Goal: Information Seeking & Learning: Check status

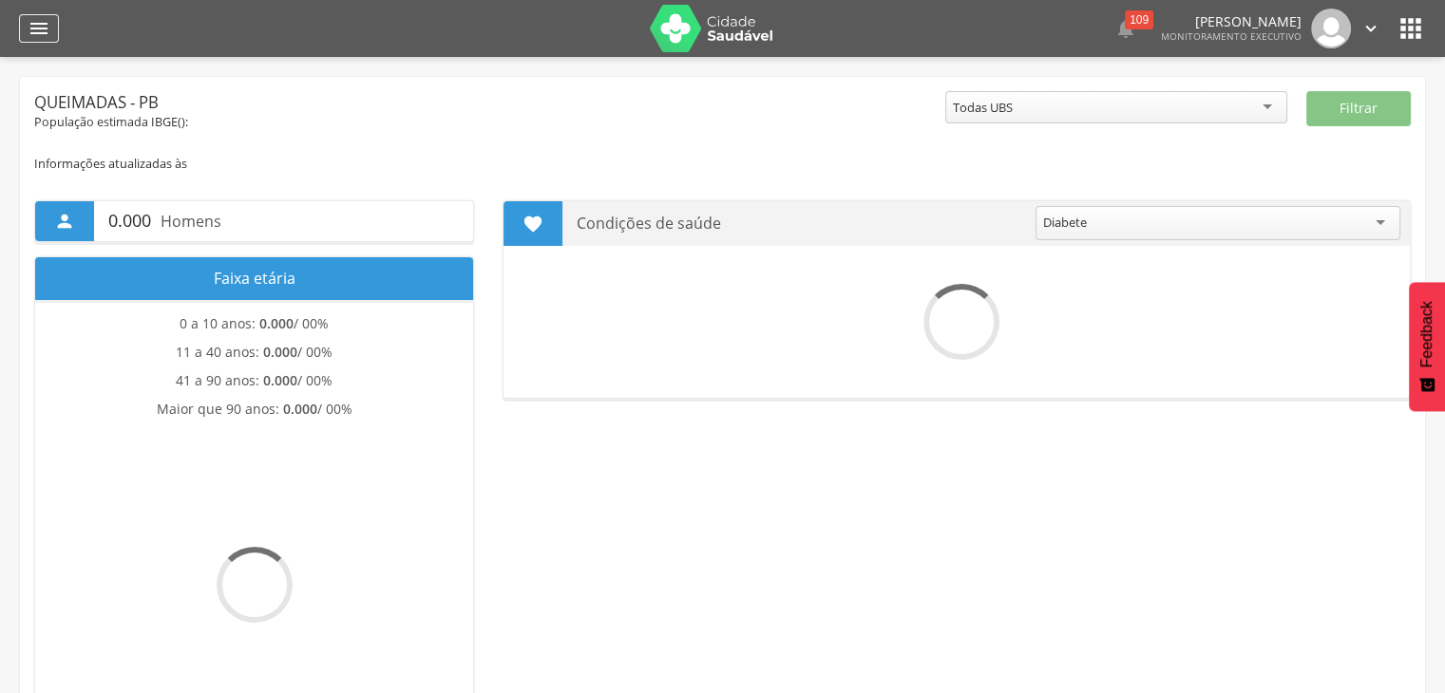
click at [45, 28] on icon "" at bounding box center [39, 28] width 23 height 23
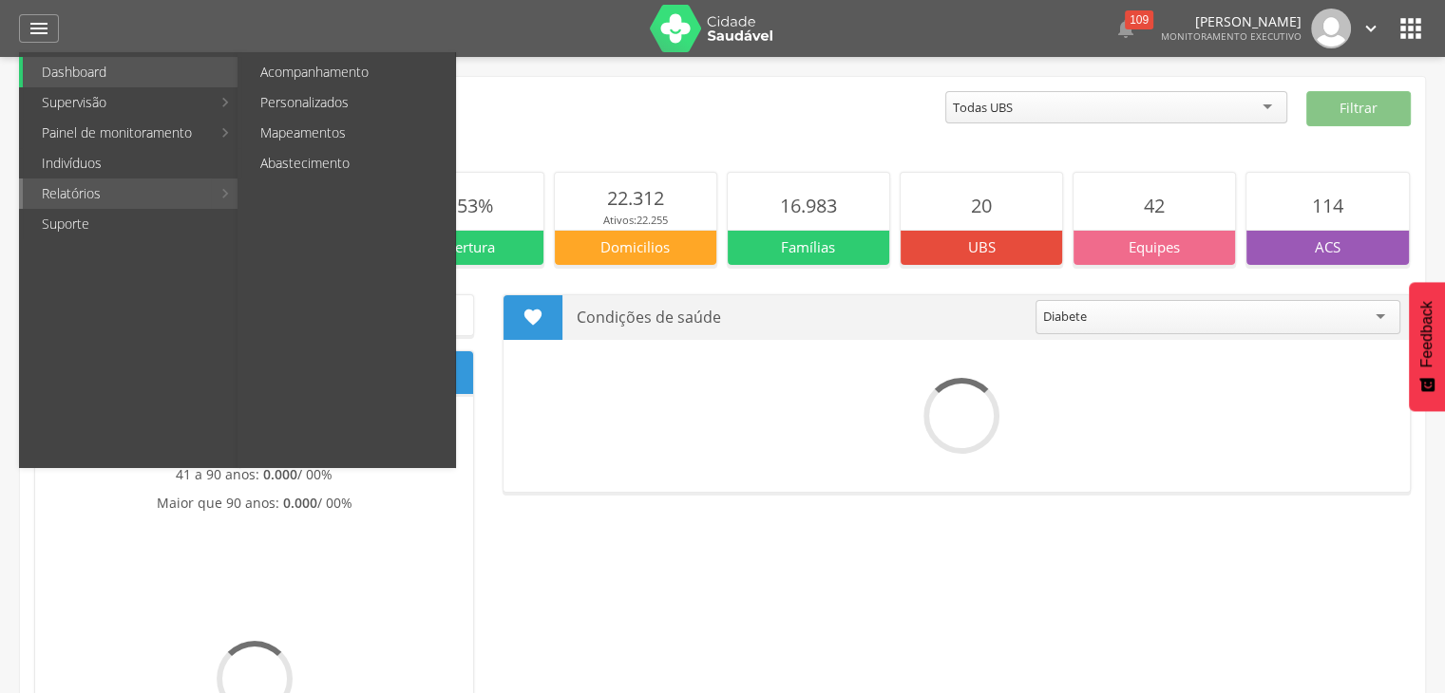
click at [94, 186] on link "Relatórios" at bounding box center [117, 194] width 188 height 30
click at [348, 66] on link "Acompanhamento" at bounding box center [348, 72] width 214 height 30
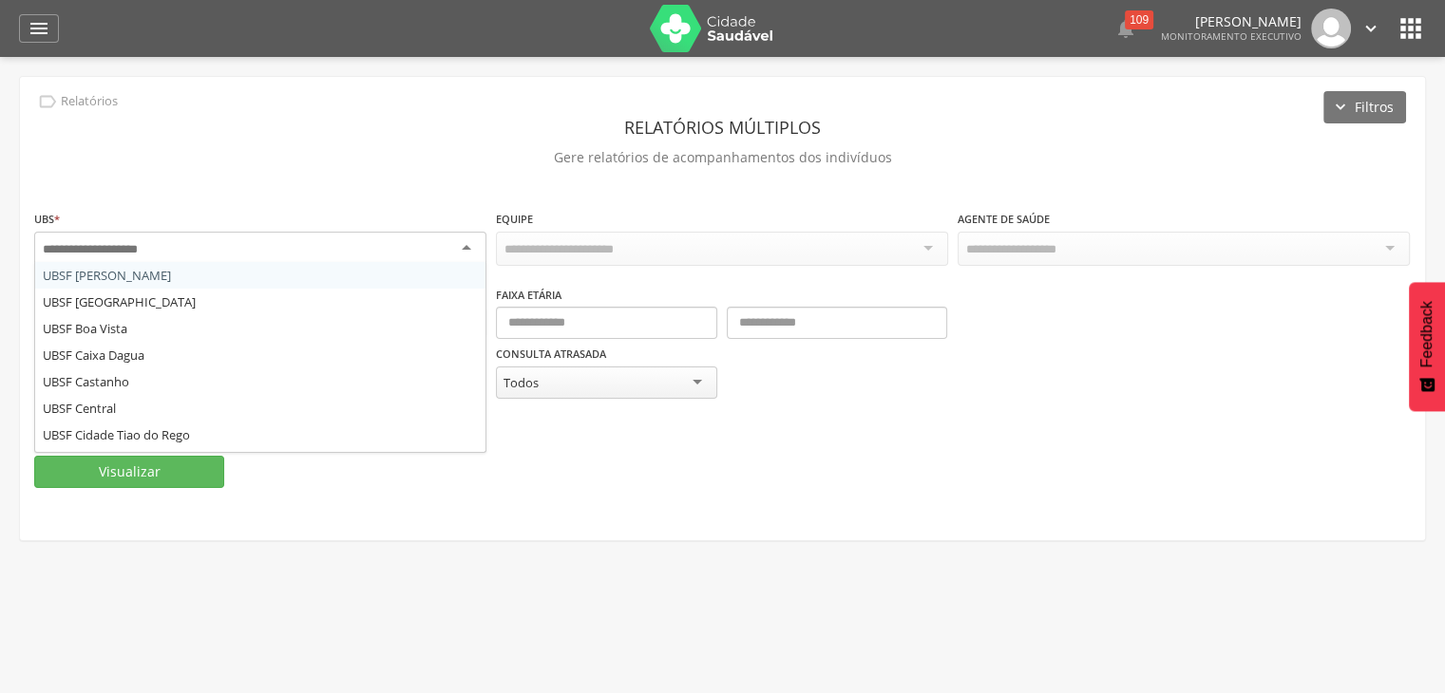
click at [448, 250] on div at bounding box center [260, 249] width 452 height 34
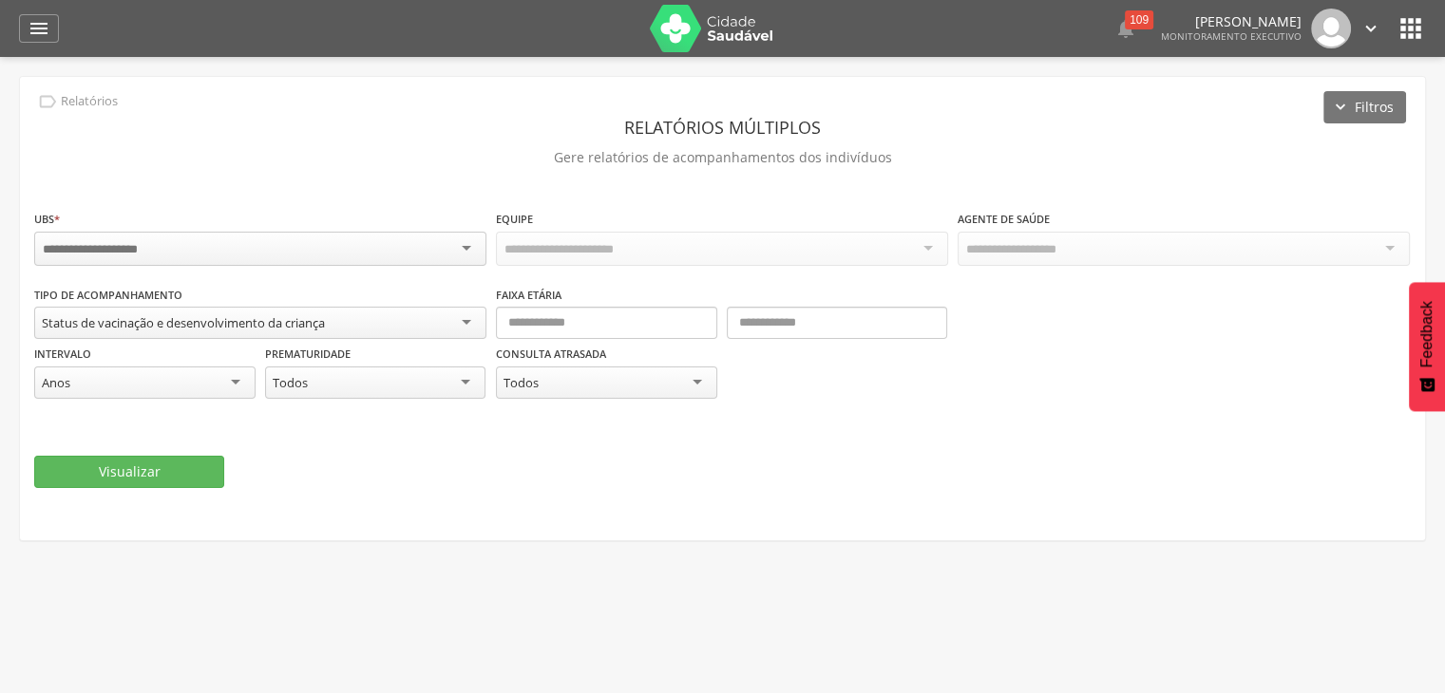
click at [598, 144] on p "Gere relatórios de acompanhamentos dos indivíduos" at bounding box center [722, 157] width 1376 height 27
click at [581, 237] on div at bounding box center [722, 249] width 452 height 34
click at [321, 244] on div at bounding box center [260, 249] width 452 height 34
click at [1106, 255] on div at bounding box center [1183, 249] width 452 height 34
click at [1222, 247] on div at bounding box center [1183, 249] width 452 height 34
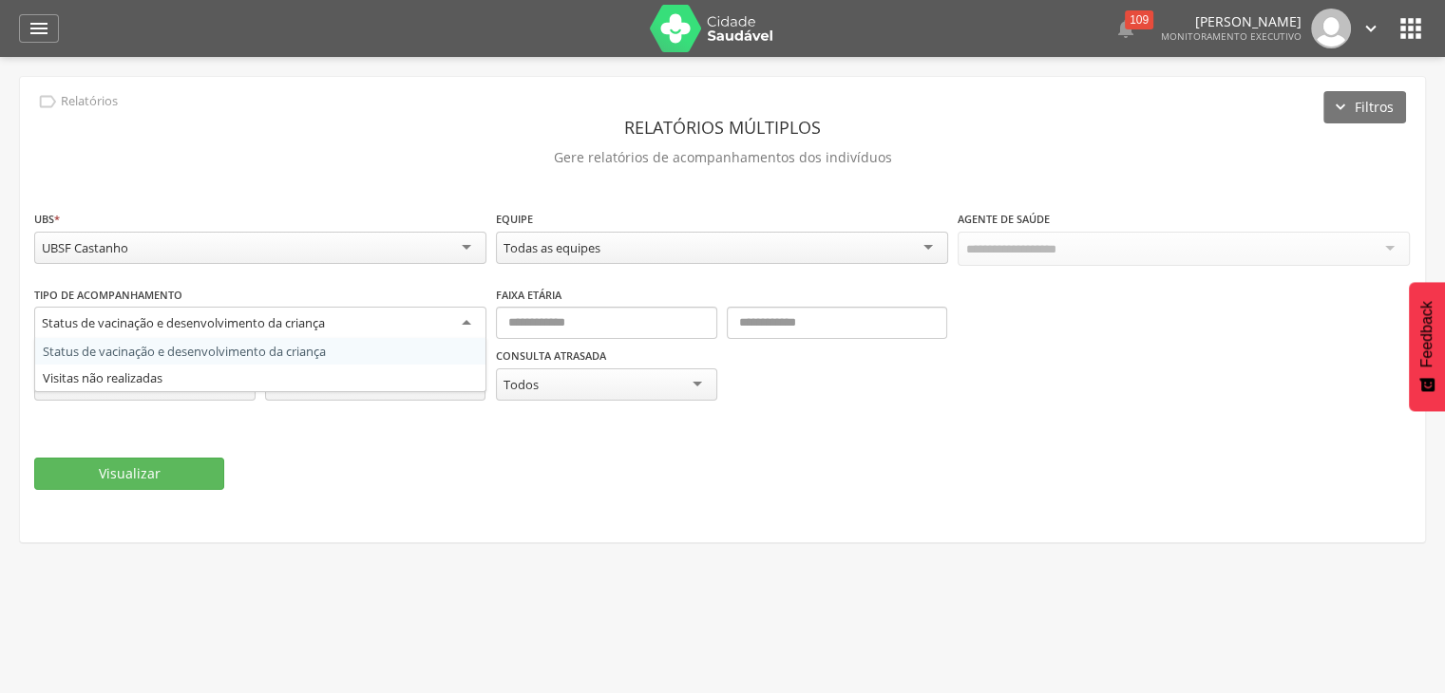
click at [461, 309] on div "Status de vacinação e desenvolvimento da criança" at bounding box center [260, 324] width 452 height 34
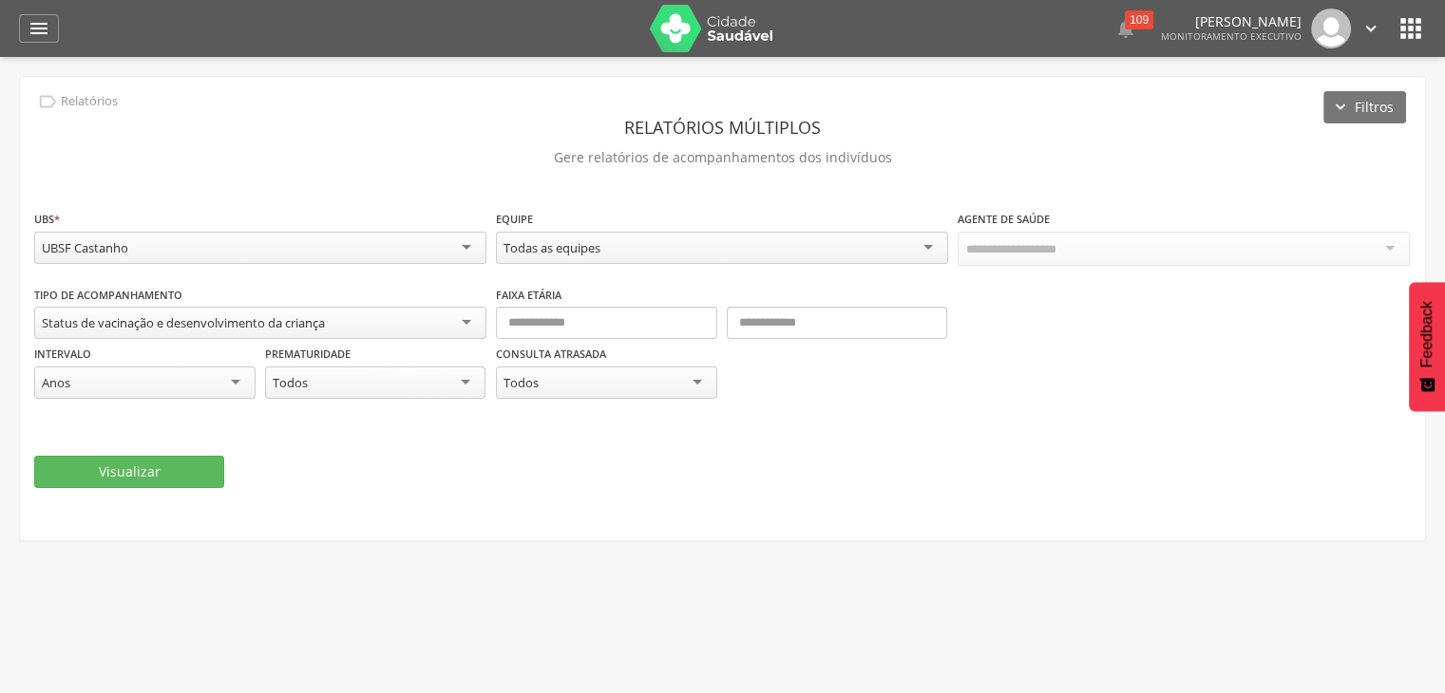
click at [1160, 248] on div at bounding box center [1183, 249] width 452 height 34
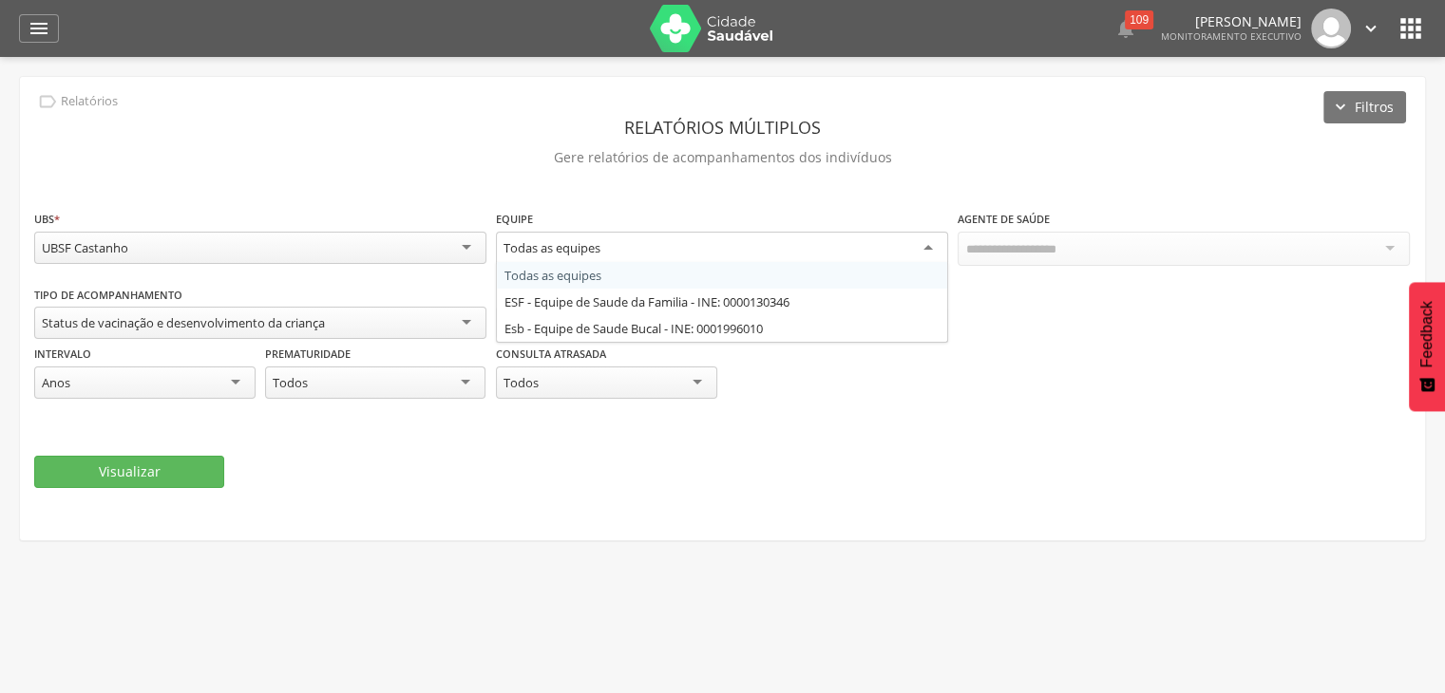
click at [902, 248] on div "Todas as equipes" at bounding box center [722, 249] width 452 height 34
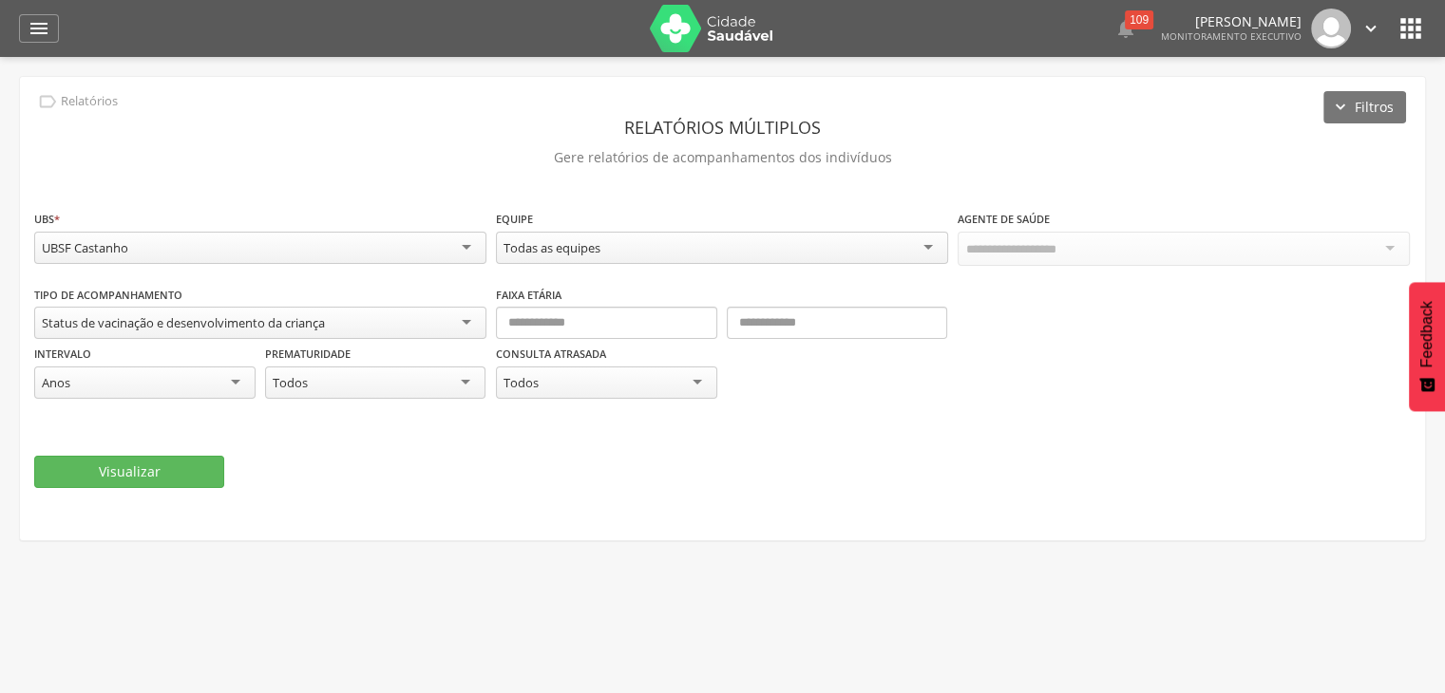
click at [828, 280] on div "**********" at bounding box center [722, 247] width 1376 height 76
click at [1144, 246] on div at bounding box center [1183, 249] width 452 height 34
click at [1391, 252] on div at bounding box center [1183, 249] width 452 height 34
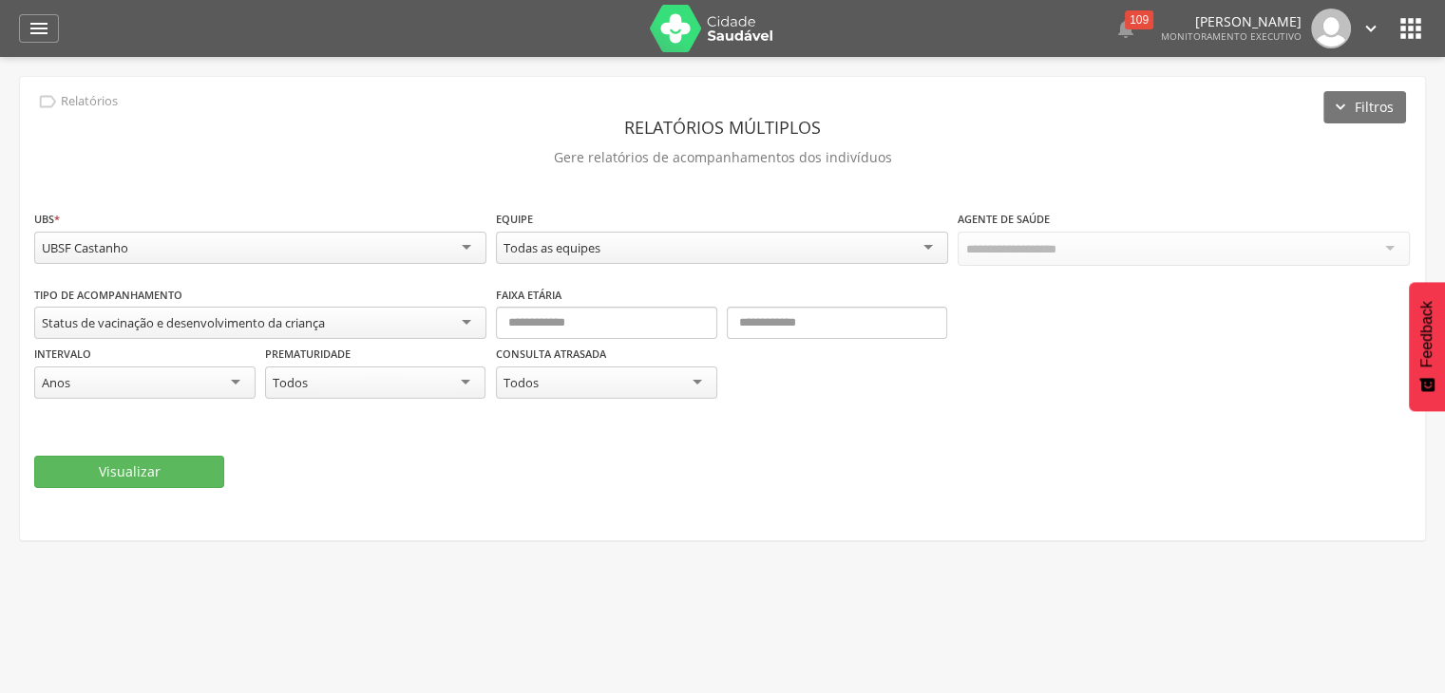
click at [1413, 30] on icon "" at bounding box center [1410, 28] width 30 height 30
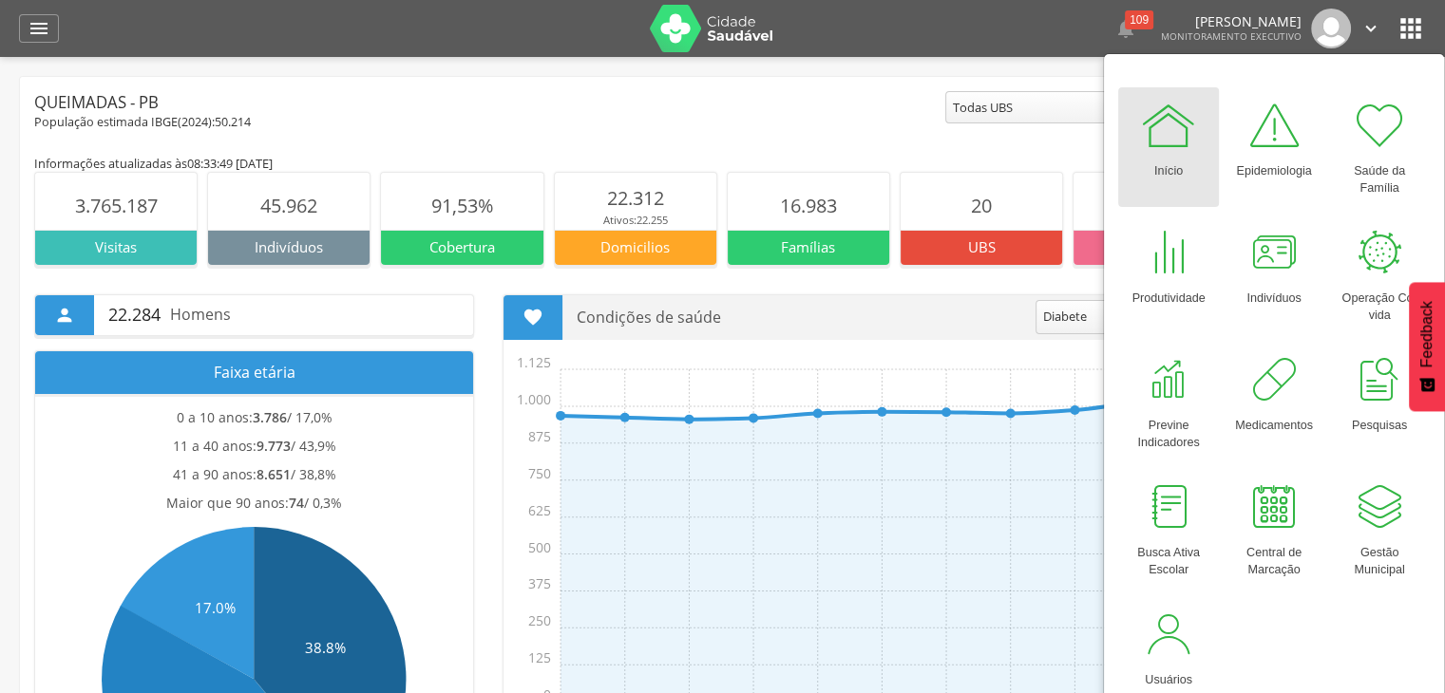
click at [1406, 34] on icon "" at bounding box center [1410, 28] width 30 height 30
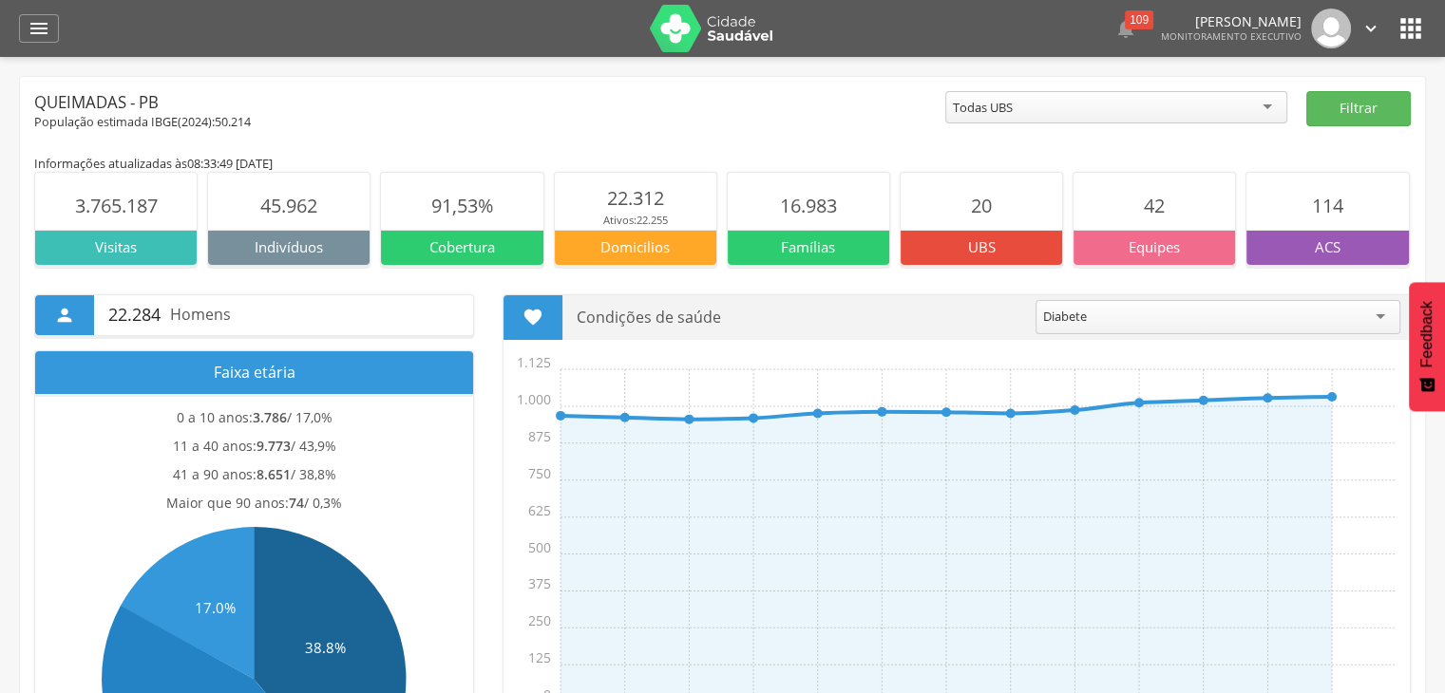
click at [1379, 34] on icon "" at bounding box center [1370, 28] width 21 height 21
click at [1427, 35] on header " Dashboard Supervisão Produtividade Mapa da cidade Mapa de cobertura Ranking A…" at bounding box center [722, 28] width 1445 height 57
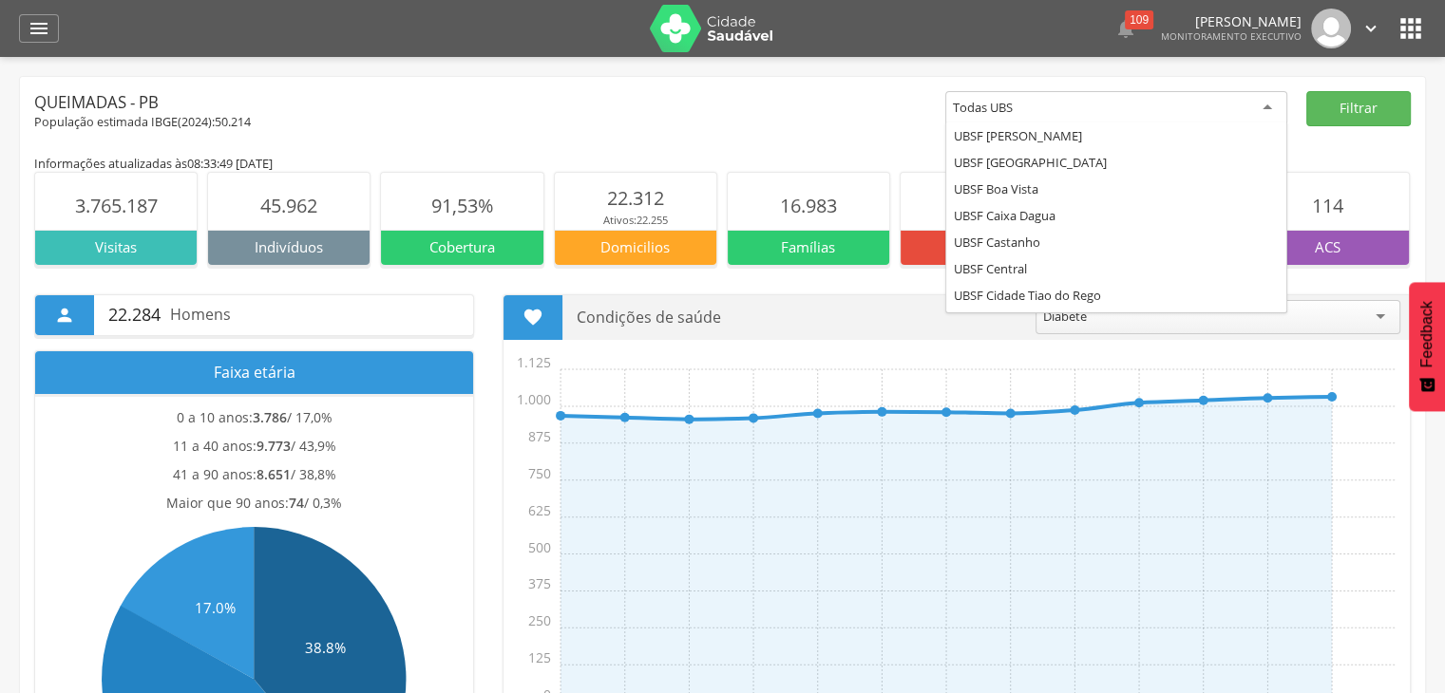
scroll to position [369, 0]
click at [1259, 113] on div "Todas UBS" at bounding box center [1116, 108] width 342 height 34
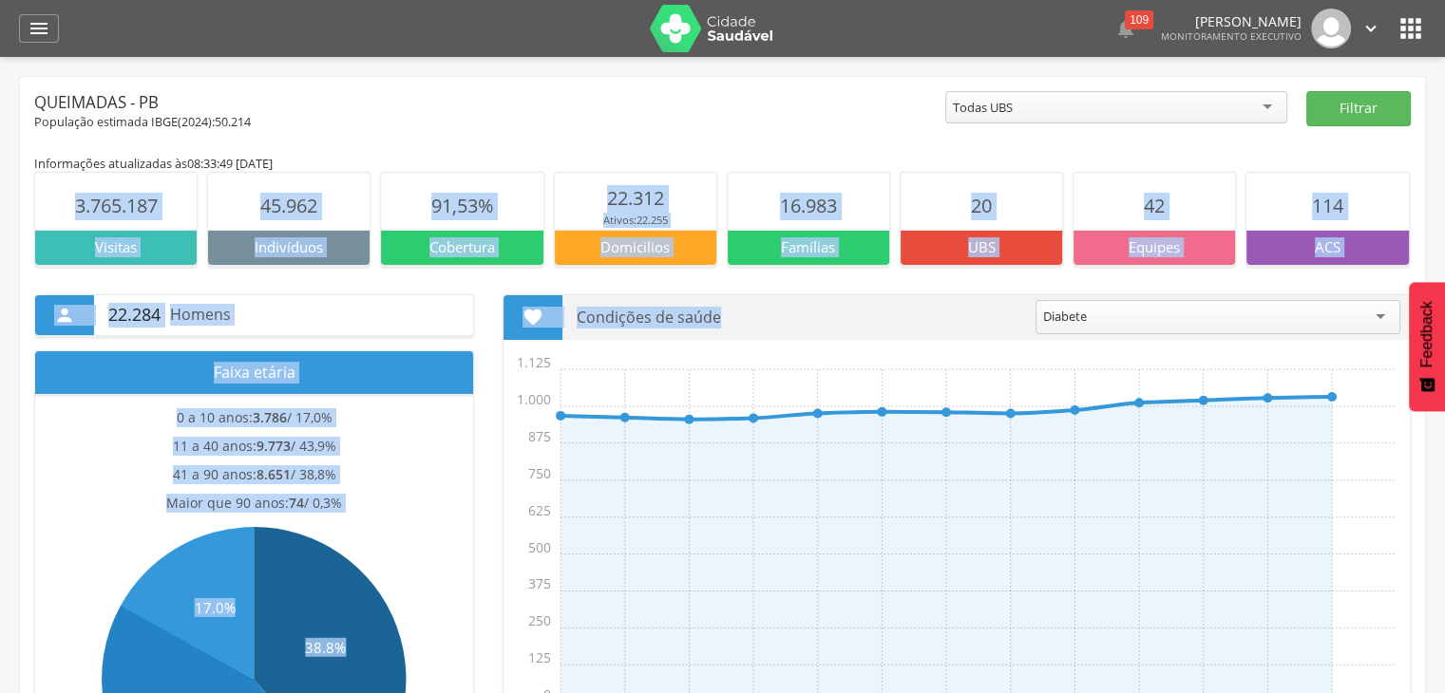
drag, startPoint x: 1288, startPoint y: 266, endPoint x: 1282, endPoint y: 141, distance: 125.5
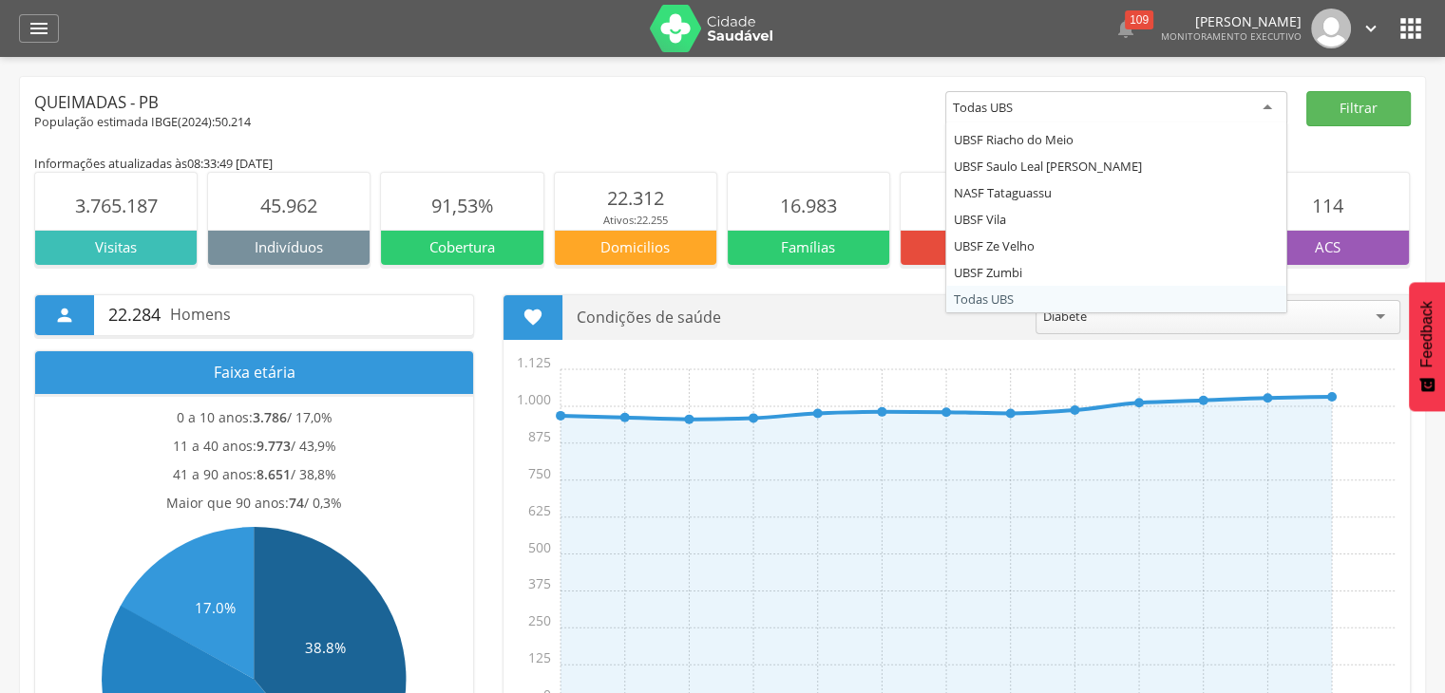
click at [1267, 111] on div "Todas UBS" at bounding box center [1116, 108] width 342 height 34
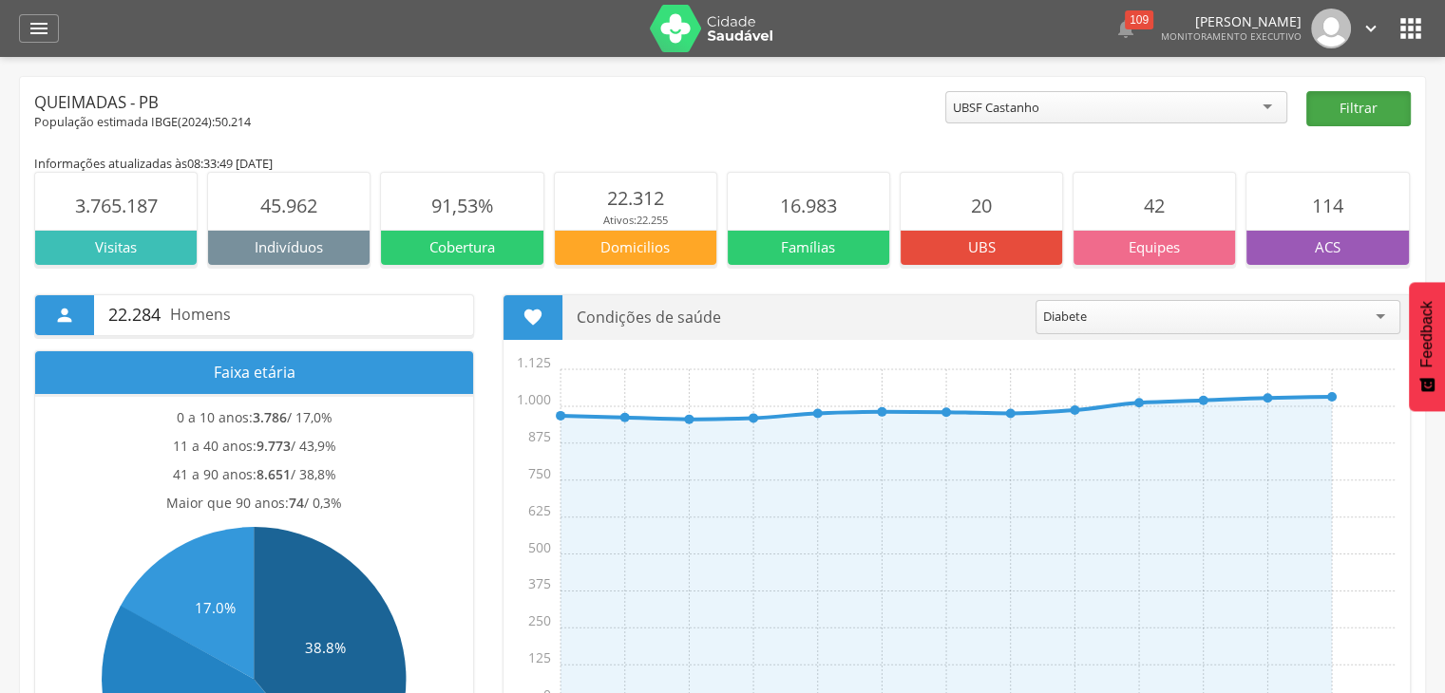
click at [1356, 110] on button "Filtrar" at bounding box center [1358, 108] width 104 height 35
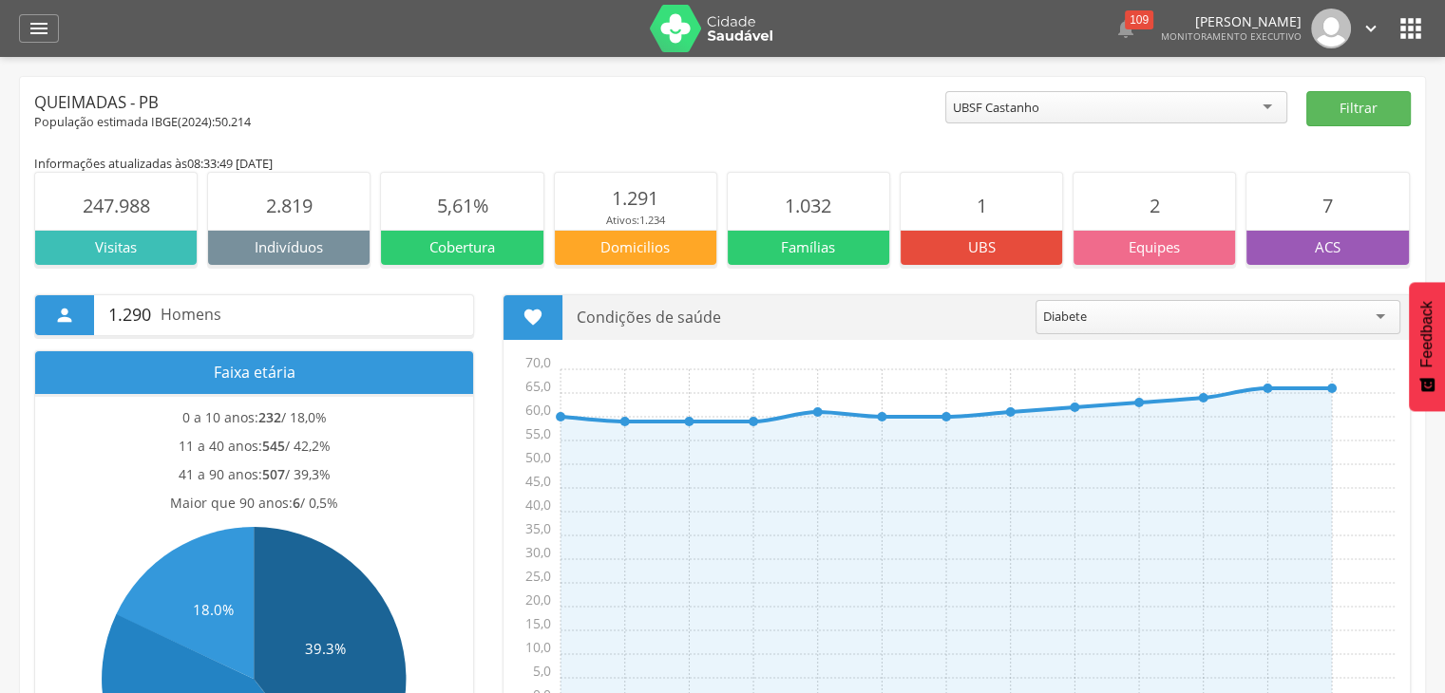
click at [1318, 256] on p "ACS" at bounding box center [1326, 247] width 161 height 20
click at [1326, 222] on section "7" at bounding box center [1326, 201] width 161 height 57
click at [1282, 319] on div "Diabete" at bounding box center [1217, 317] width 365 height 34
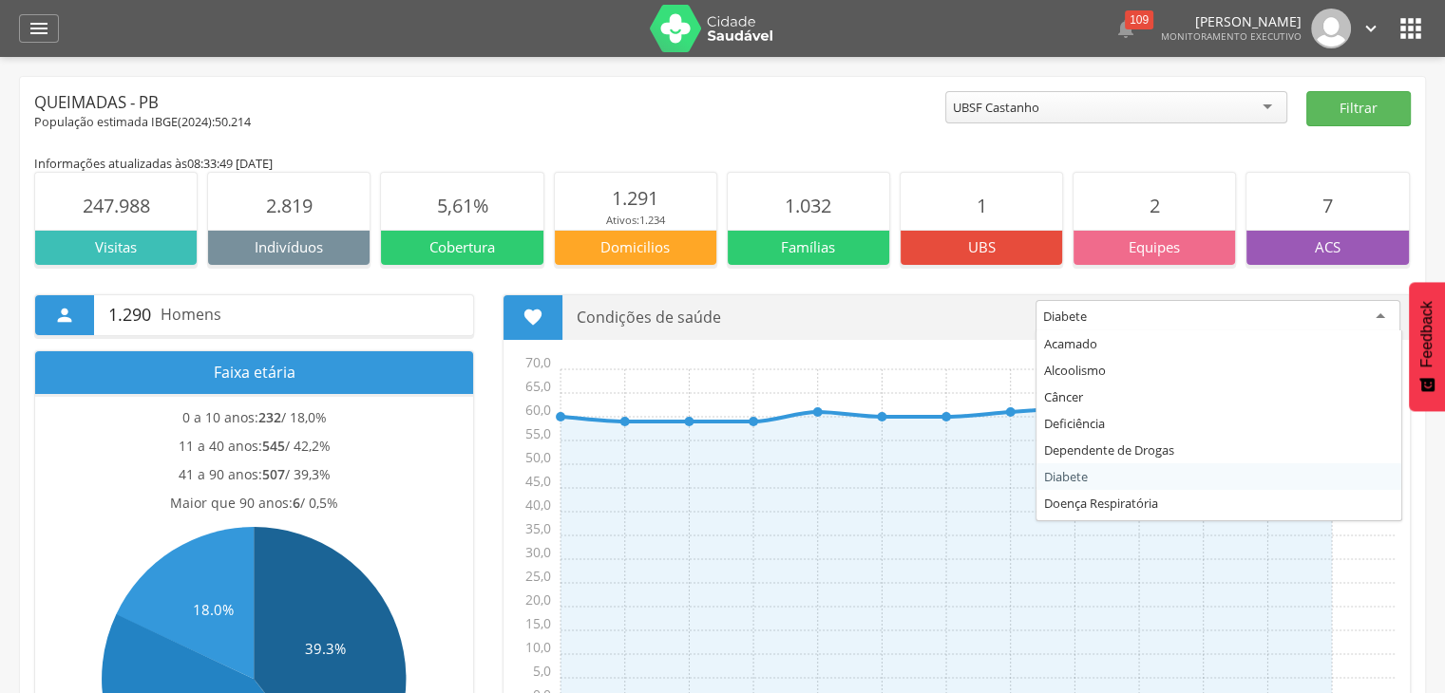
click at [1282, 319] on div "Diabete" at bounding box center [1217, 317] width 365 height 34
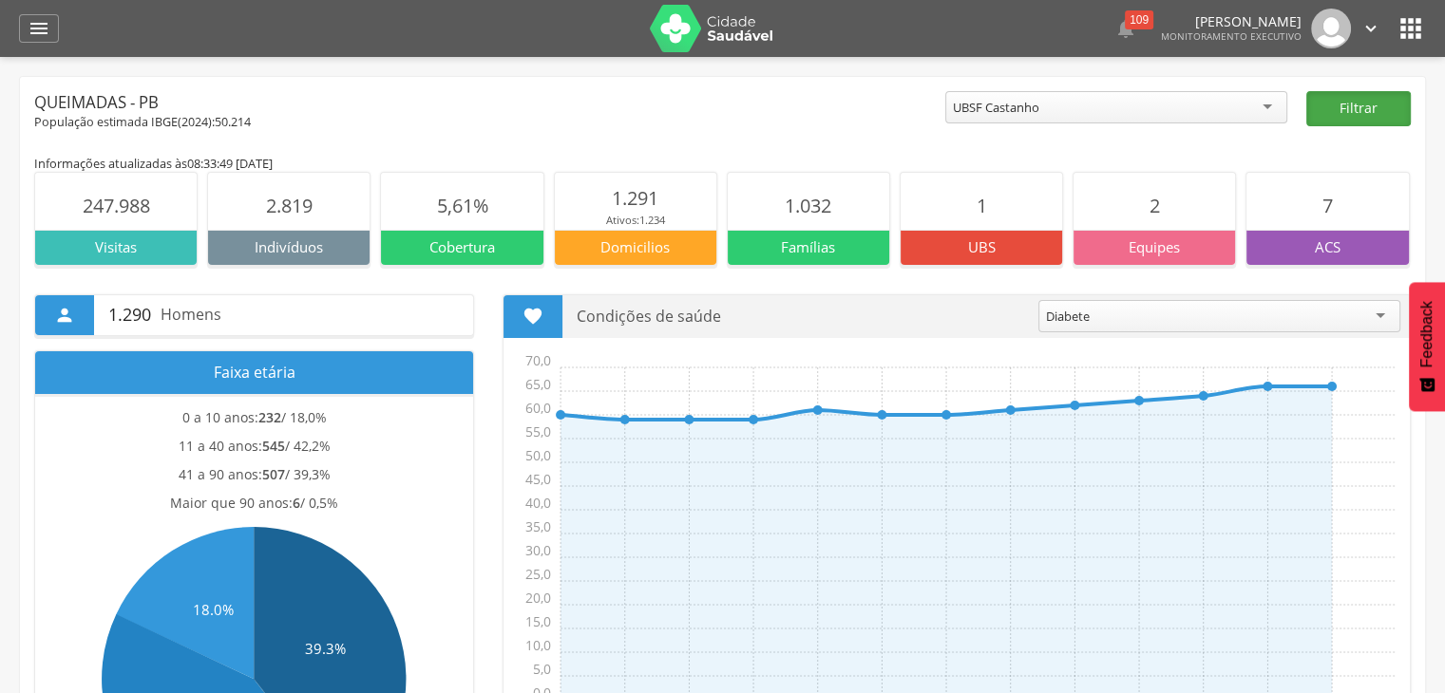
click at [1348, 109] on button "Filtrar" at bounding box center [1358, 108] width 104 height 35
click at [1360, 231] on div "ACS" at bounding box center [1326, 247] width 161 height 34
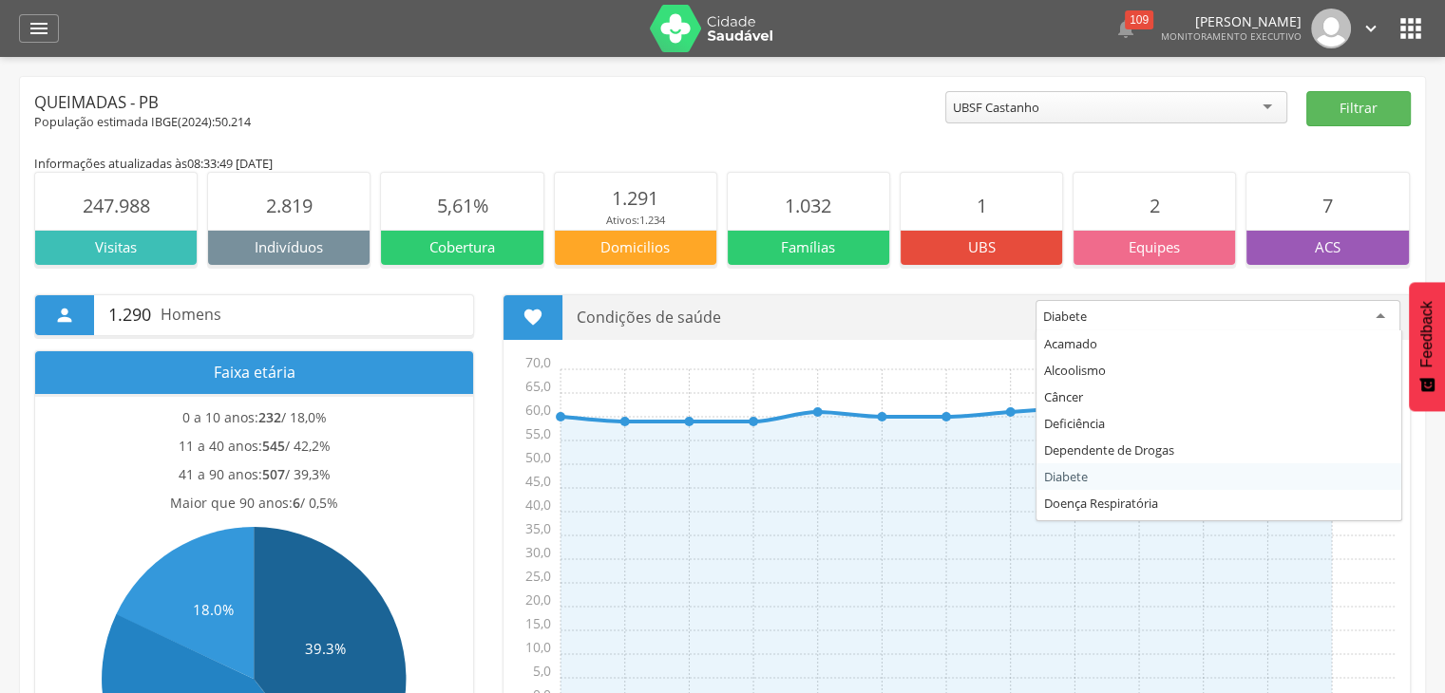
click at [1334, 319] on div "Diabete" at bounding box center [1217, 317] width 365 height 34
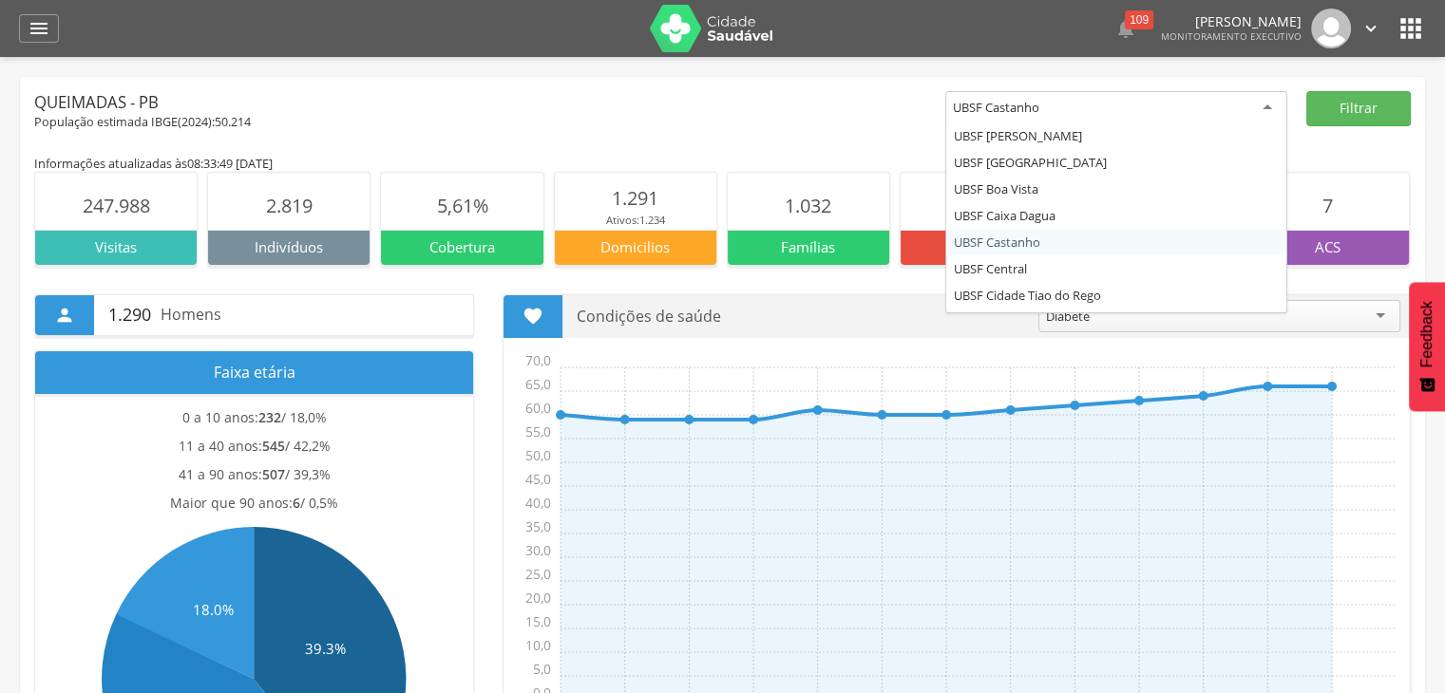
click at [1269, 106] on div "UBSF Castanho" at bounding box center [1116, 108] width 342 height 34
click at [1356, 112] on button "Filtrar" at bounding box center [1358, 108] width 104 height 35
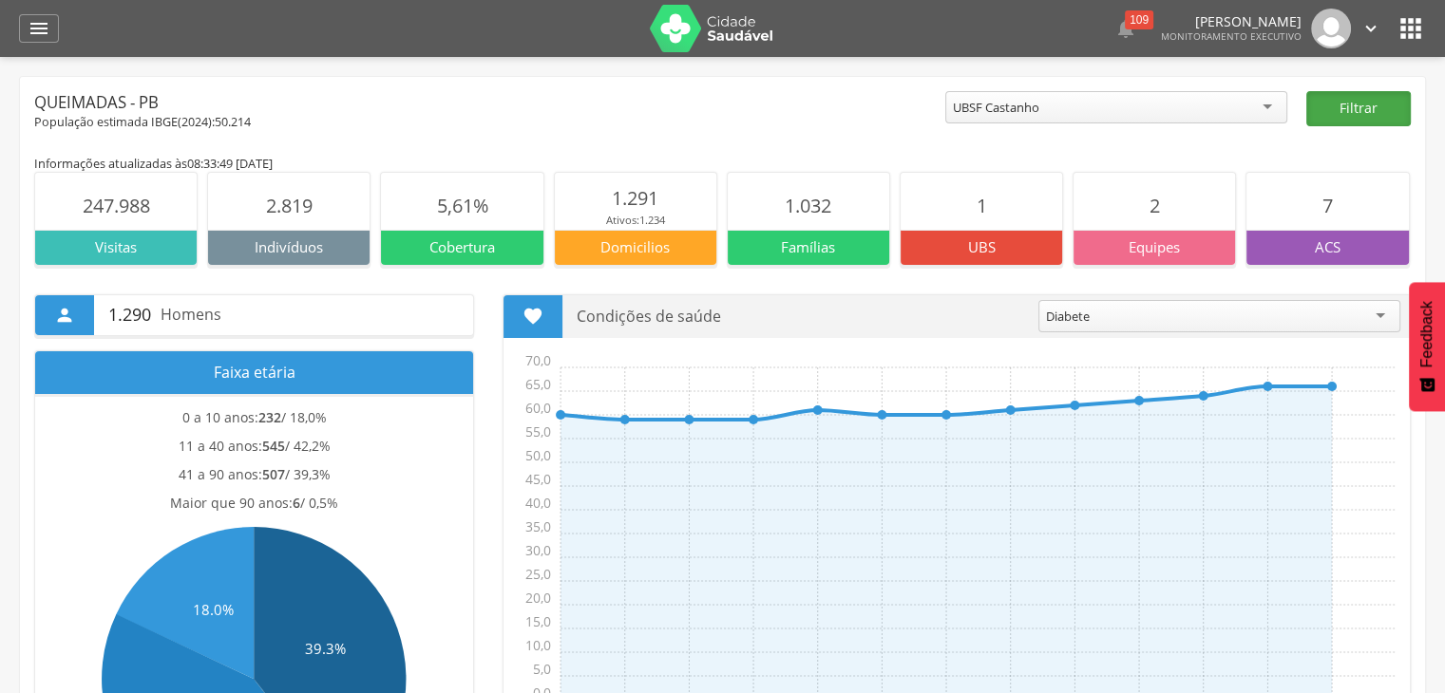
click at [1353, 114] on button "Filtrar" at bounding box center [1358, 108] width 104 height 35
click at [1314, 259] on div "ACS" at bounding box center [1326, 247] width 161 height 34
click at [1410, 35] on icon "" at bounding box center [1410, 28] width 30 height 30
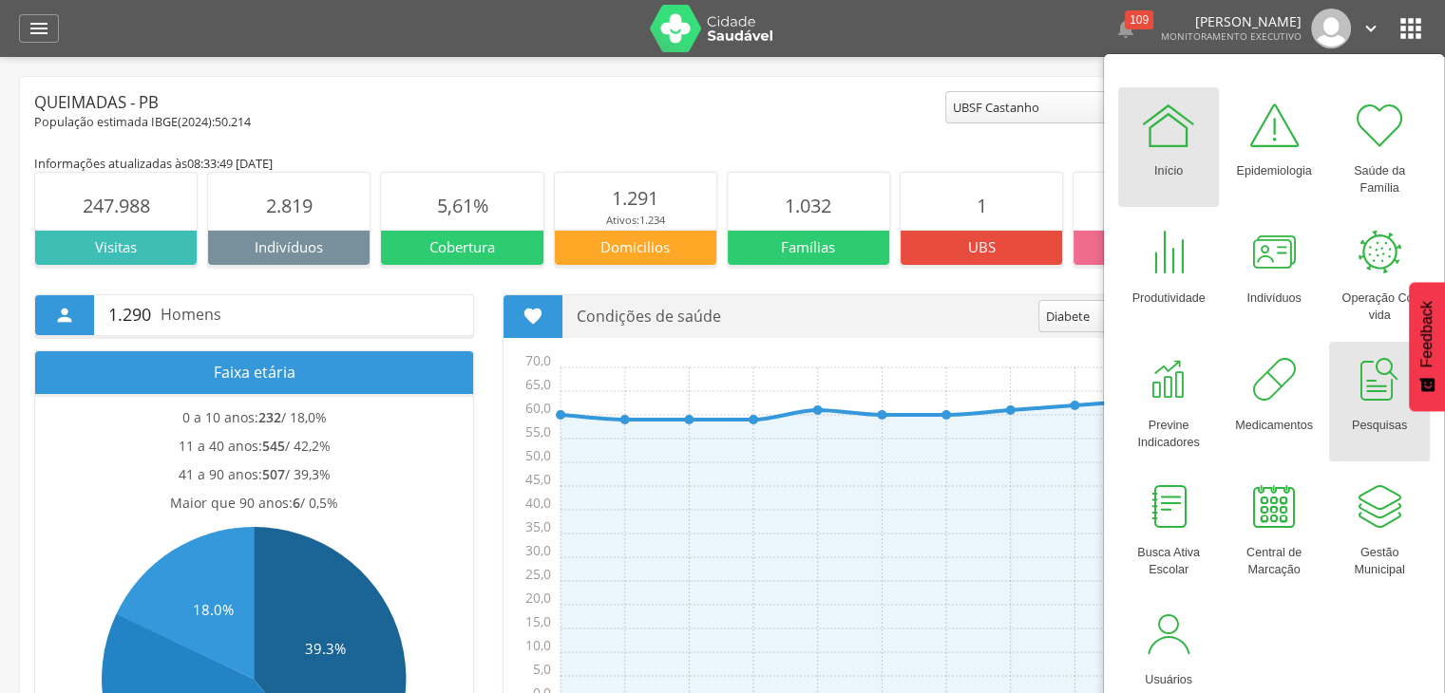
click at [1401, 406] on div at bounding box center [1379, 379] width 57 height 57
